Goal: Task Accomplishment & Management: Manage account settings

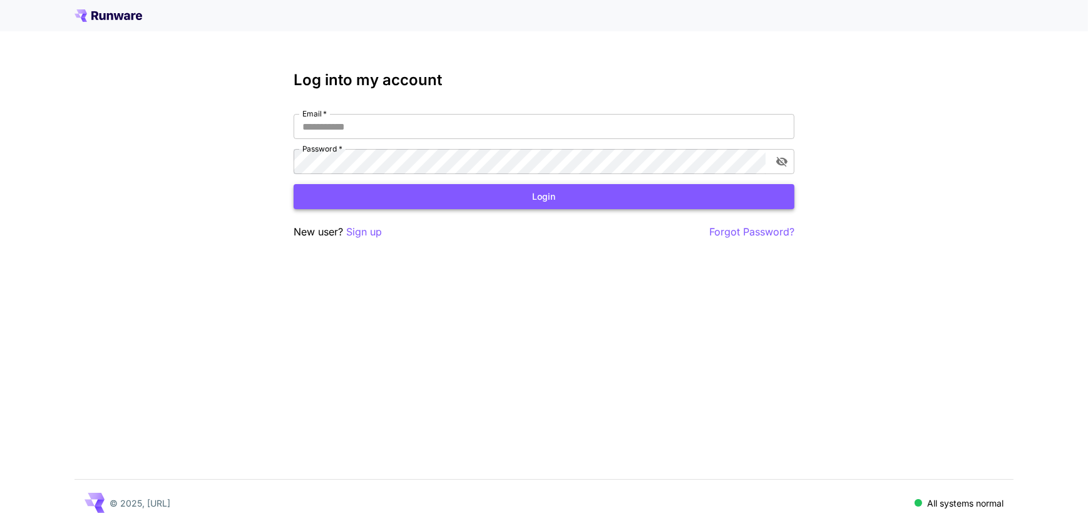
type input "**********"
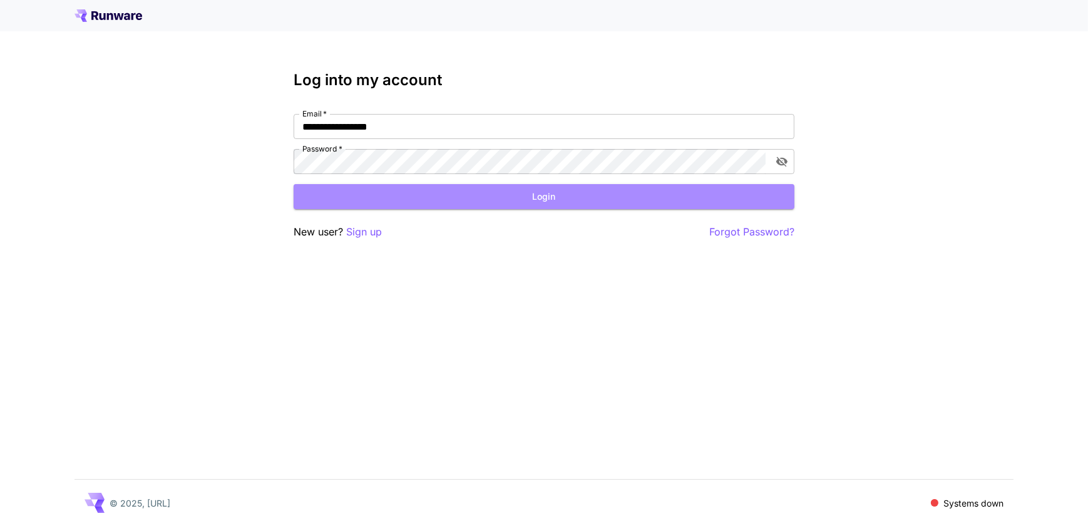
click at [480, 205] on button "Login" at bounding box center [544, 197] width 501 height 26
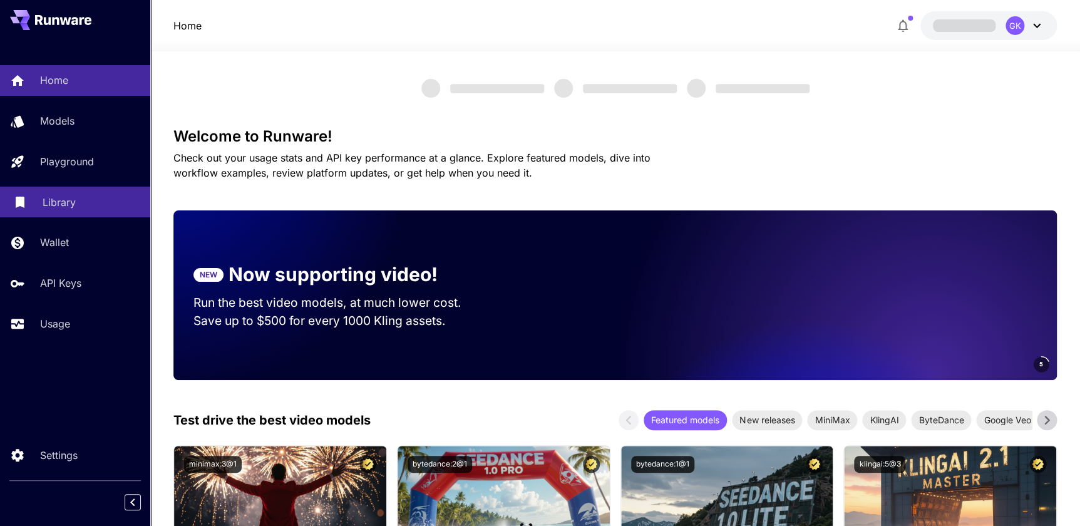
click at [65, 201] on p "Library" at bounding box center [59, 202] width 33 height 15
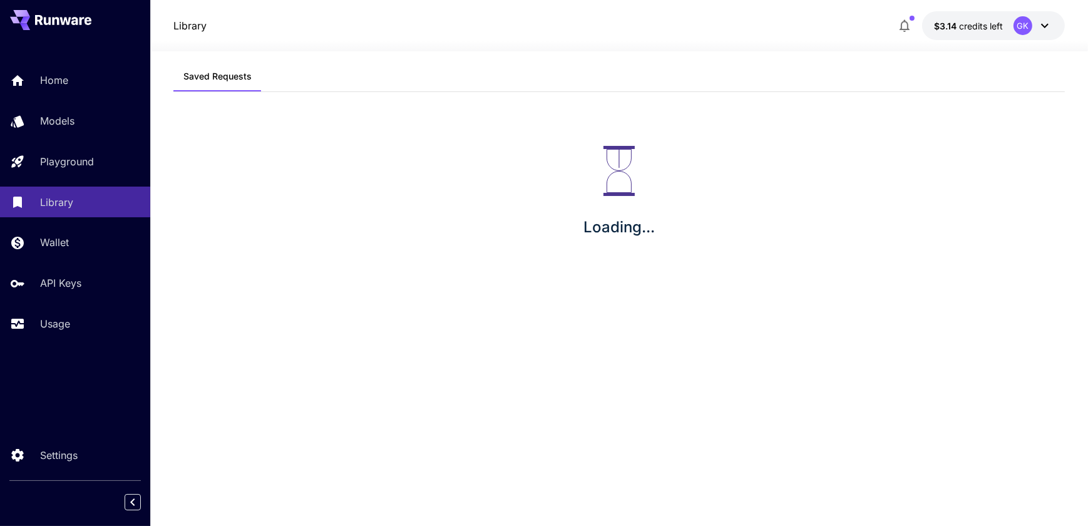
click at [53, 341] on div "Home Models Playground Library Wallet API Keys Usage" at bounding box center [75, 202] width 150 height 324
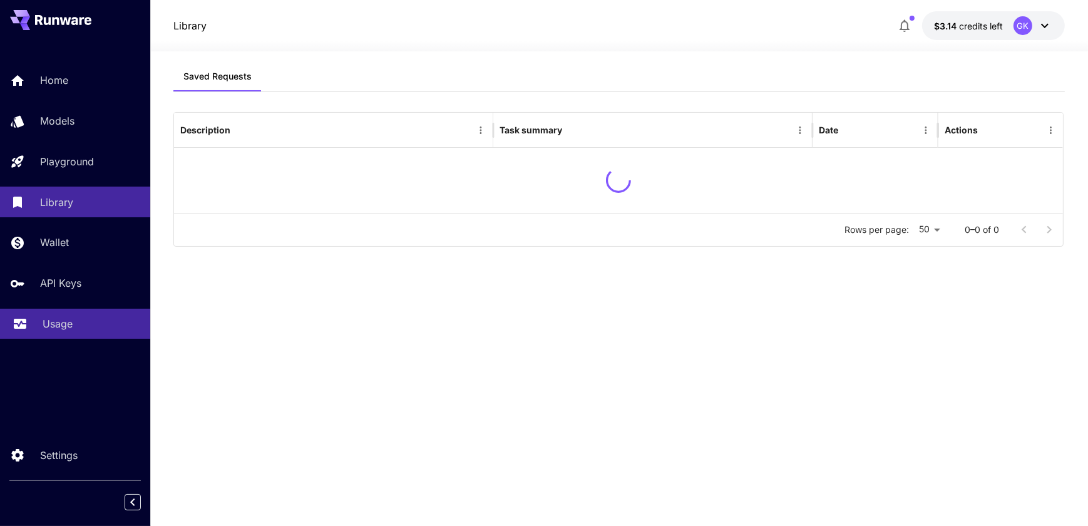
click at [59, 328] on p "Usage" at bounding box center [58, 323] width 30 height 15
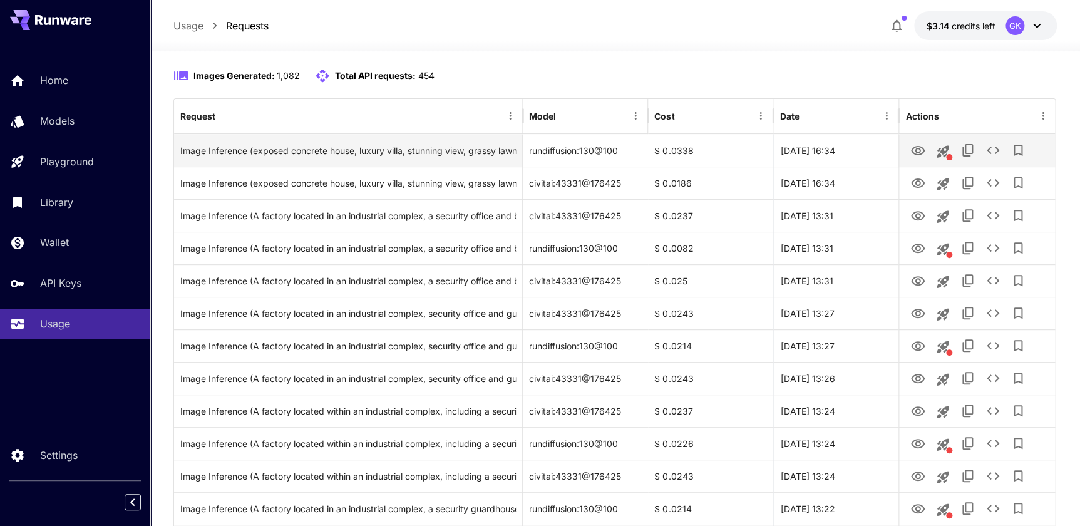
scroll to position [113, 0]
click at [914, 150] on icon "View Image" at bounding box center [918, 149] width 14 height 9
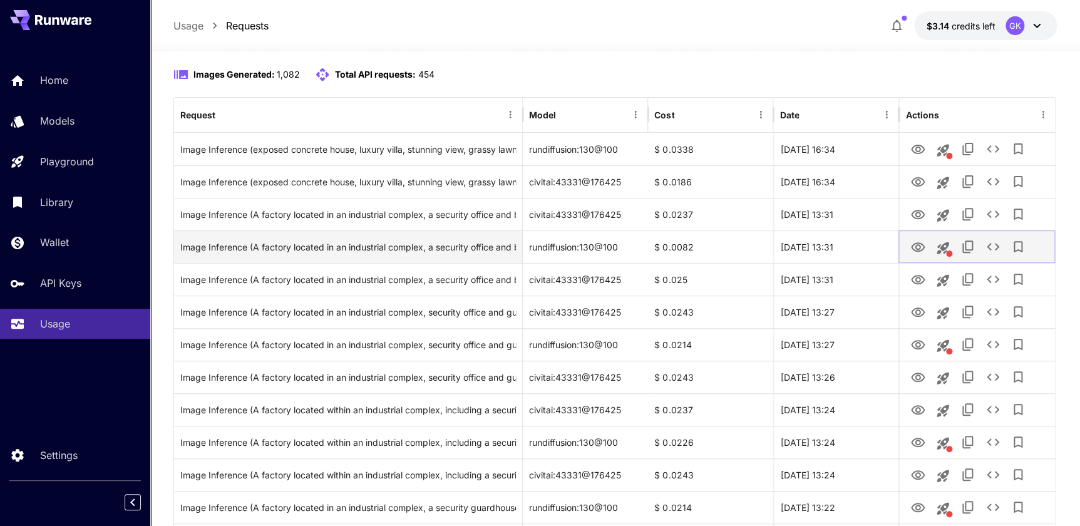
click at [914, 241] on icon "View Image" at bounding box center [918, 247] width 15 height 15
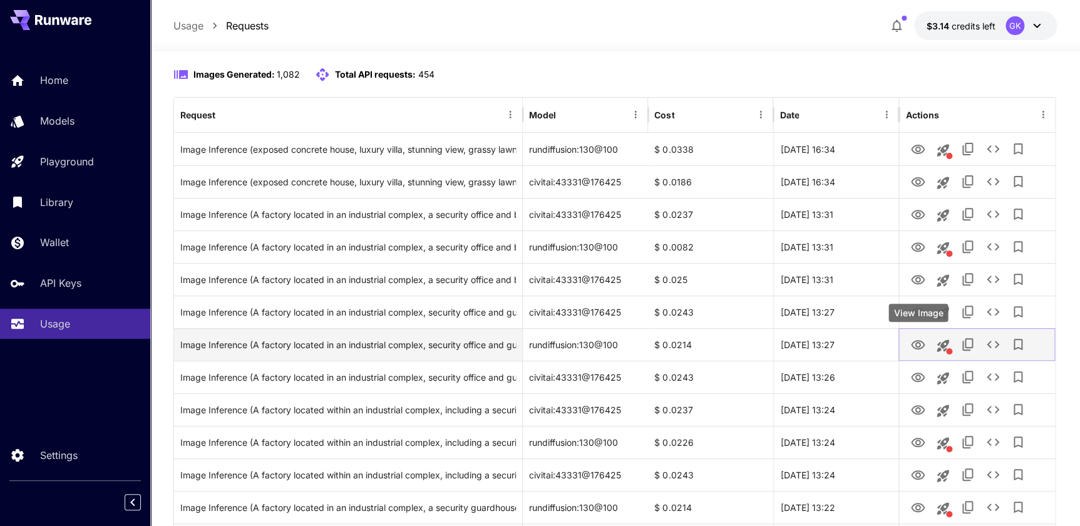
click at [914, 341] on icon "View Image" at bounding box center [918, 345] width 15 height 15
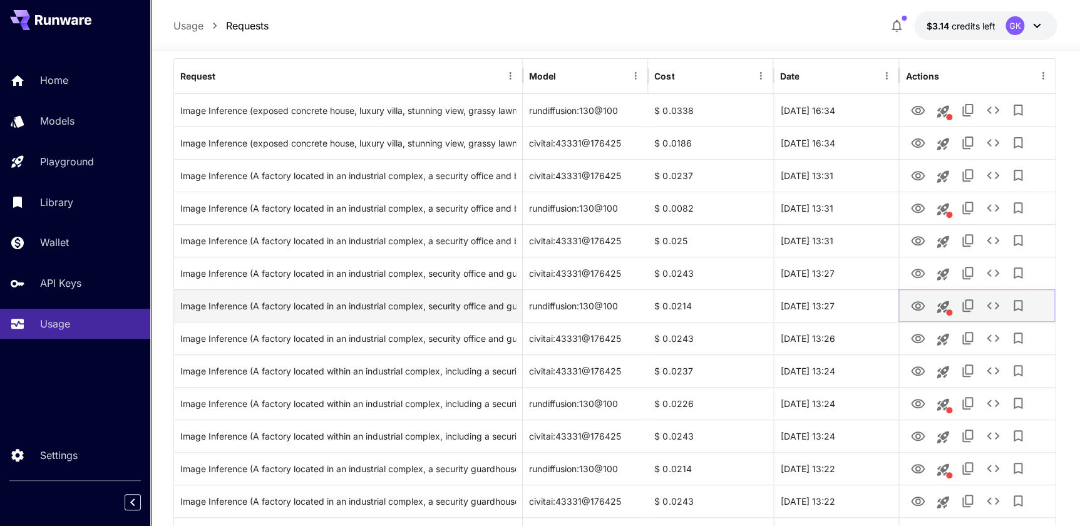
scroll to position [170, 0]
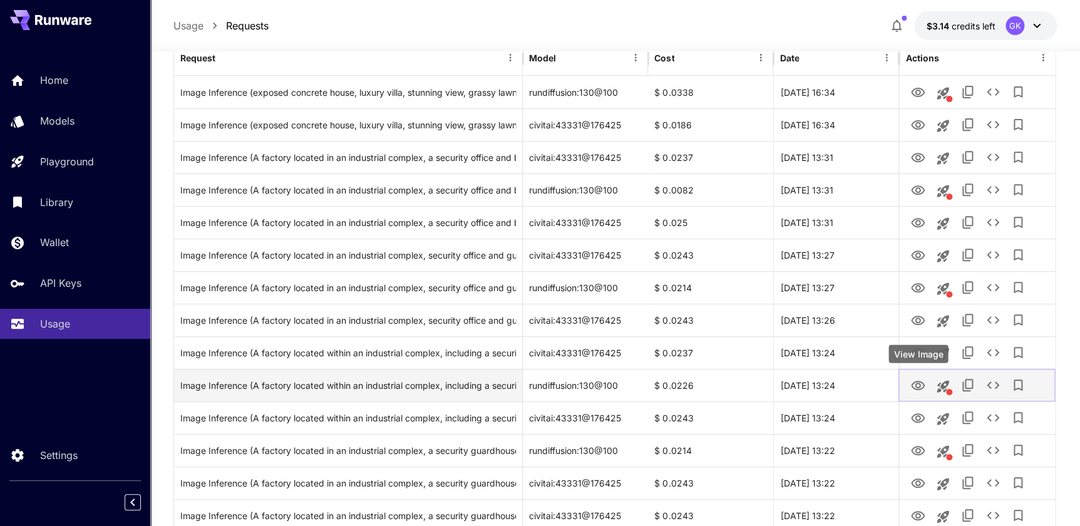
click at [914, 378] on icon "View Image" at bounding box center [918, 385] width 15 height 15
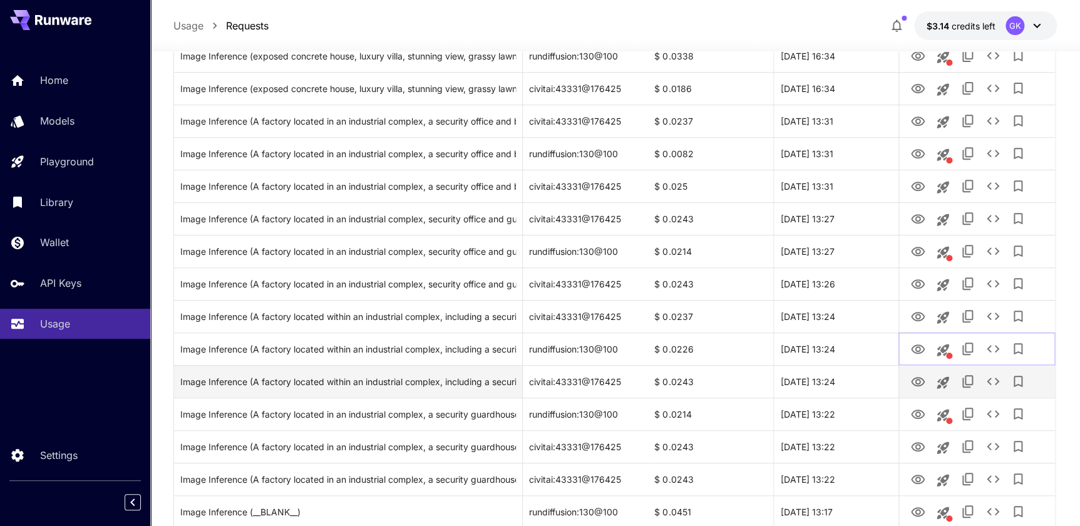
scroll to position [227, 0]
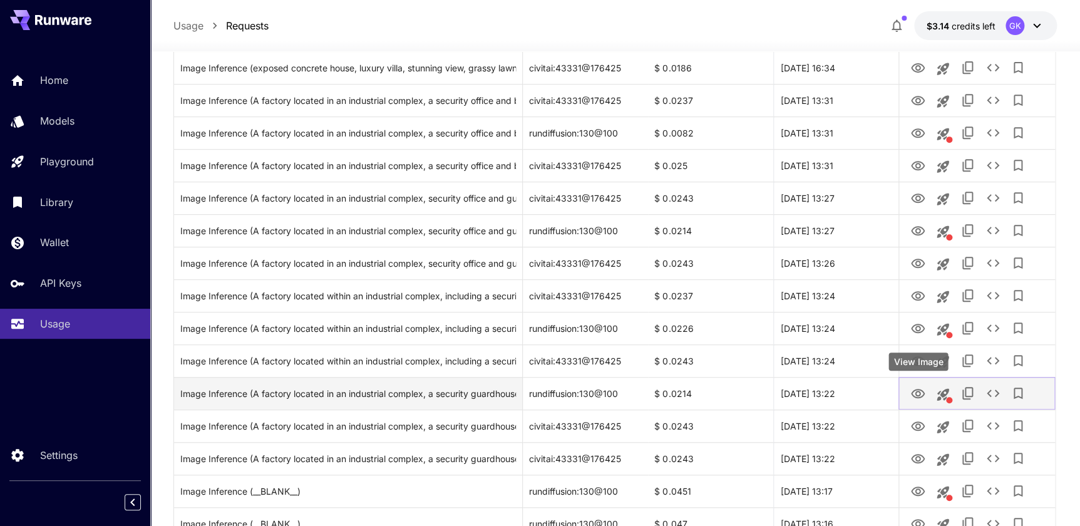
click at [914, 388] on icon "View Image" at bounding box center [918, 393] width 15 height 15
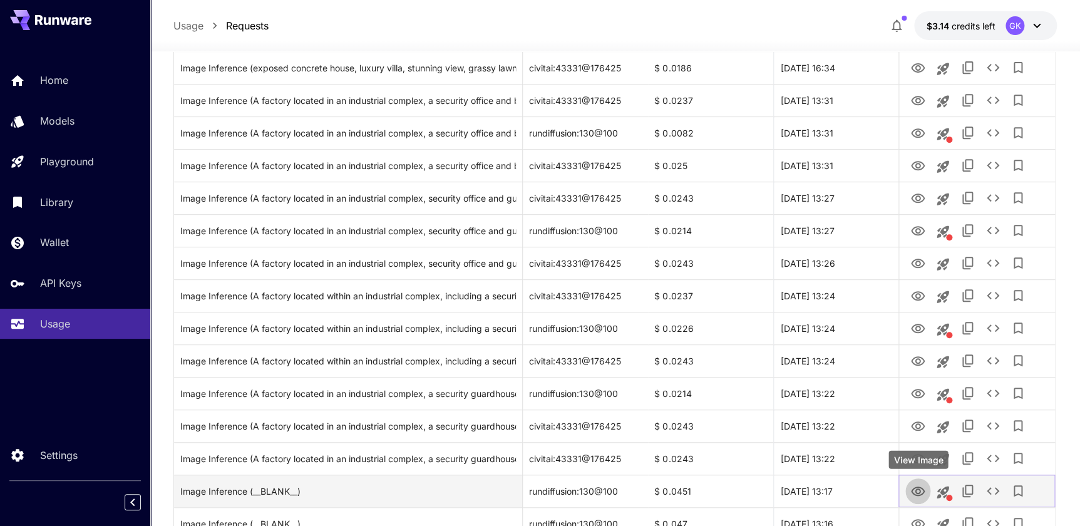
click at [913, 488] on icon "View Image" at bounding box center [918, 491] width 14 height 9
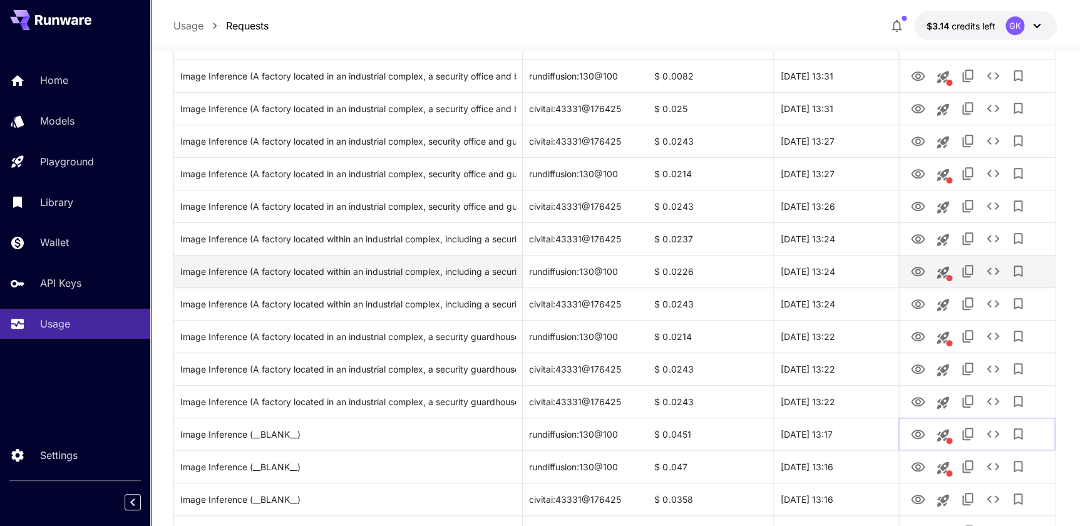
scroll to position [341, 0]
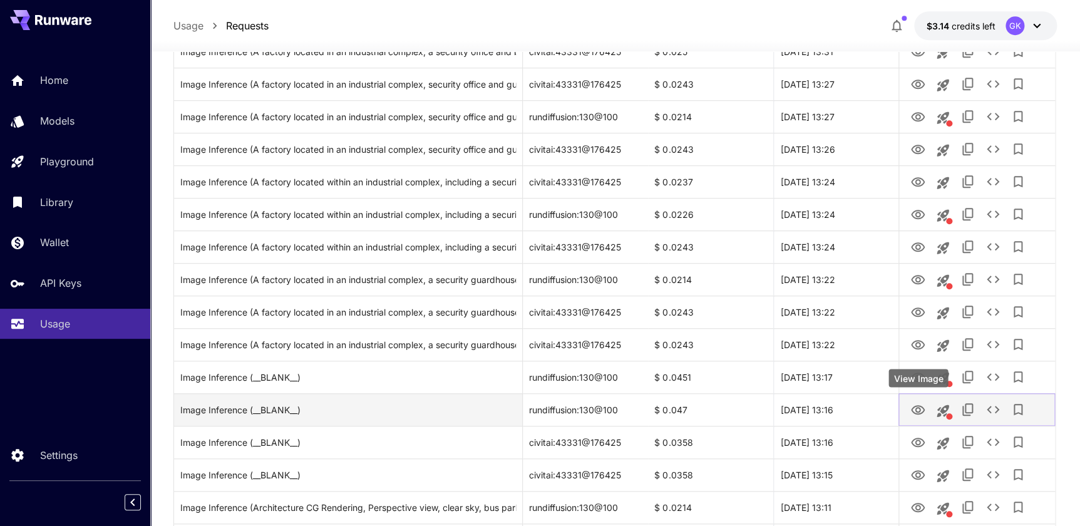
click at [914, 410] on icon "View Image" at bounding box center [918, 410] width 15 height 15
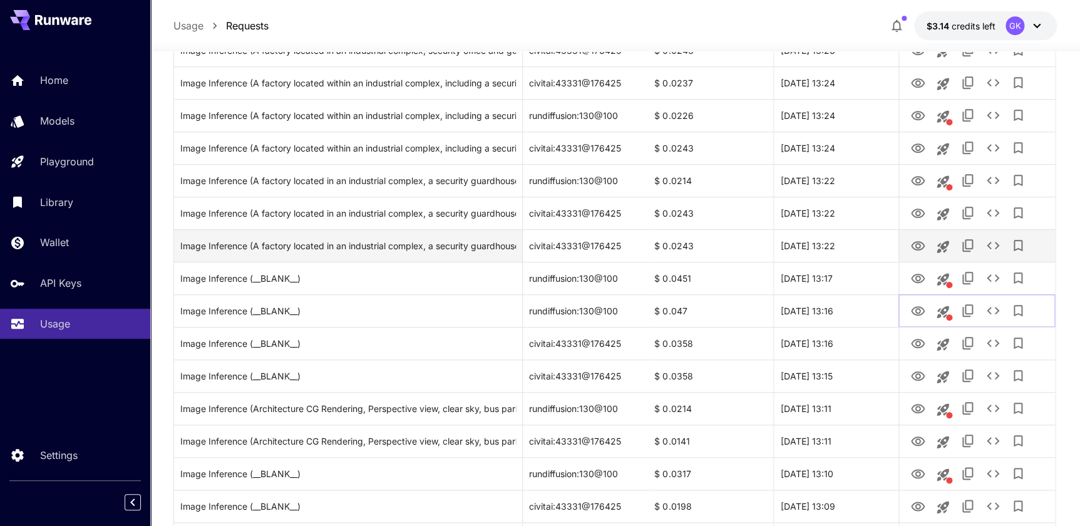
scroll to position [455, 0]
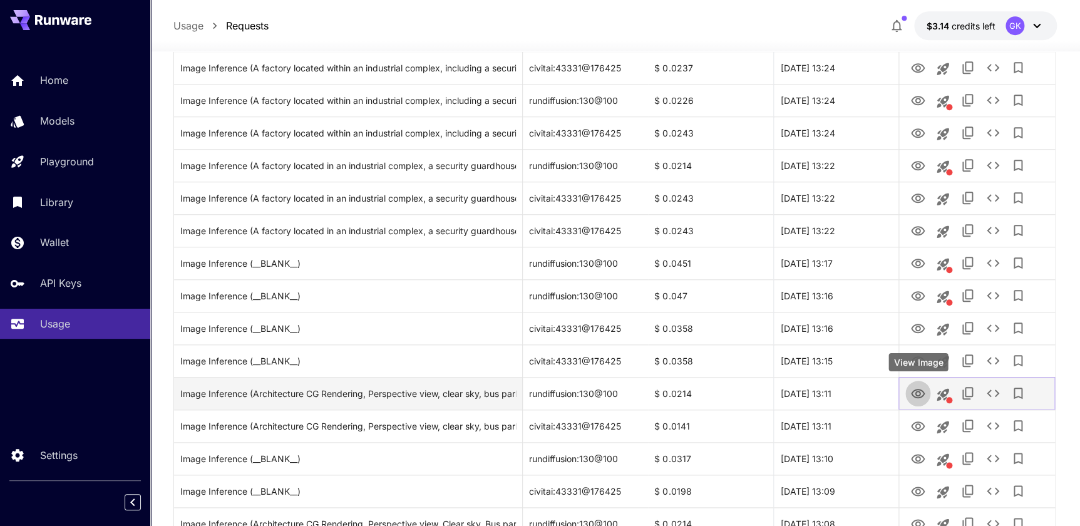
click at [917, 395] on icon "View Image" at bounding box center [918, 393] width 15 height 15
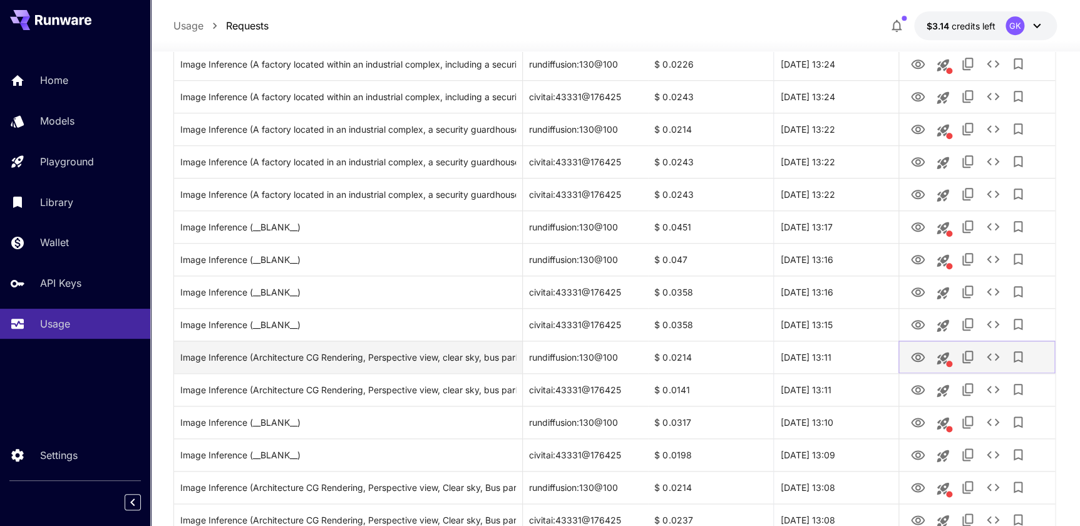
scroll to position [512, 0]
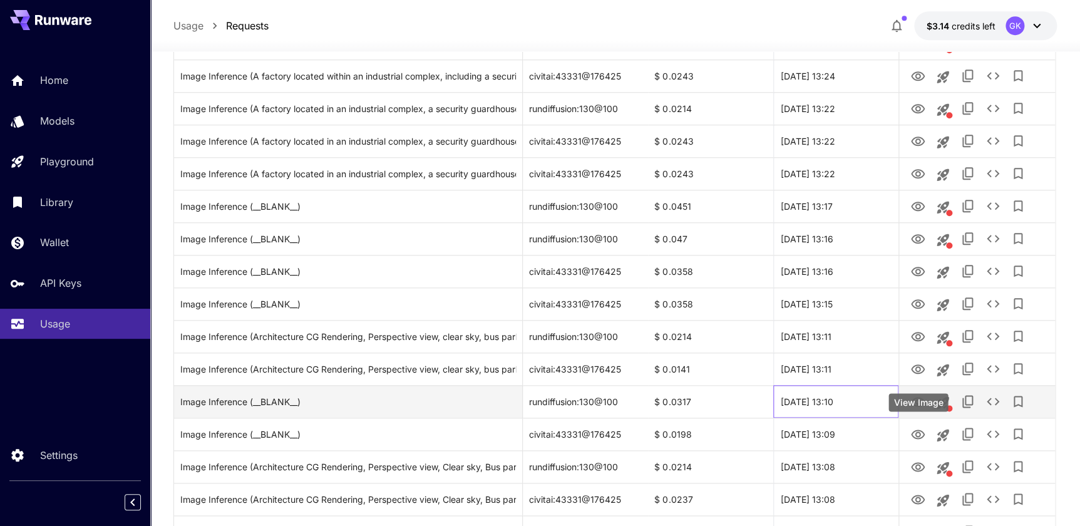
click at [871, 400] on div "[DATE] 13:10" at bounding box center [835, 401] width 125 height 33
click at [911, 401] on icon "View Image" at bounding box center [918, 402] width 15 height 15
